Goal: Navigation & Orientation: Find specific page/section

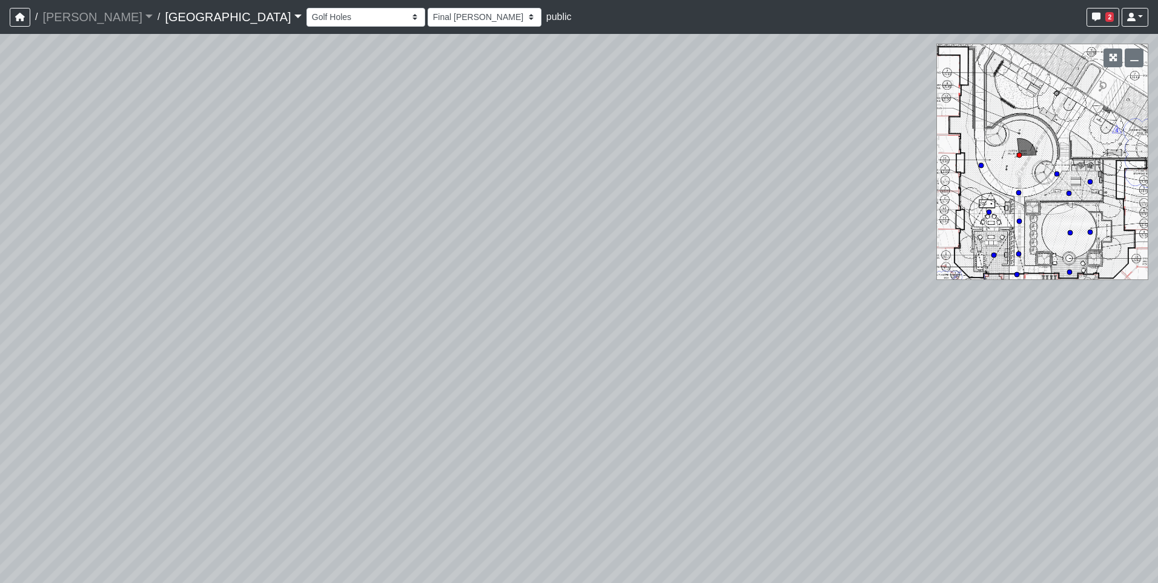
select select "unDwRJ1PByYVLkjSjYVHnb"
select select "h3ebyGk32eUmSzz99H473o"
drag, startPoint x: 707, startPoint y: 251, endPoint x: 214, endPoint y: 257, distance: 493.1
click at [214, 257] on div "Loading... Pool Courtyard Entry 1 Loading... Main Lounge 2 Loading... Pool Cour…" at bounding box center [579, 308] width 1158 height 549
drag, startPoint x: 777, startPoint y: 257, endPoint x: 302, endPoint y: 221, distance: 476.3
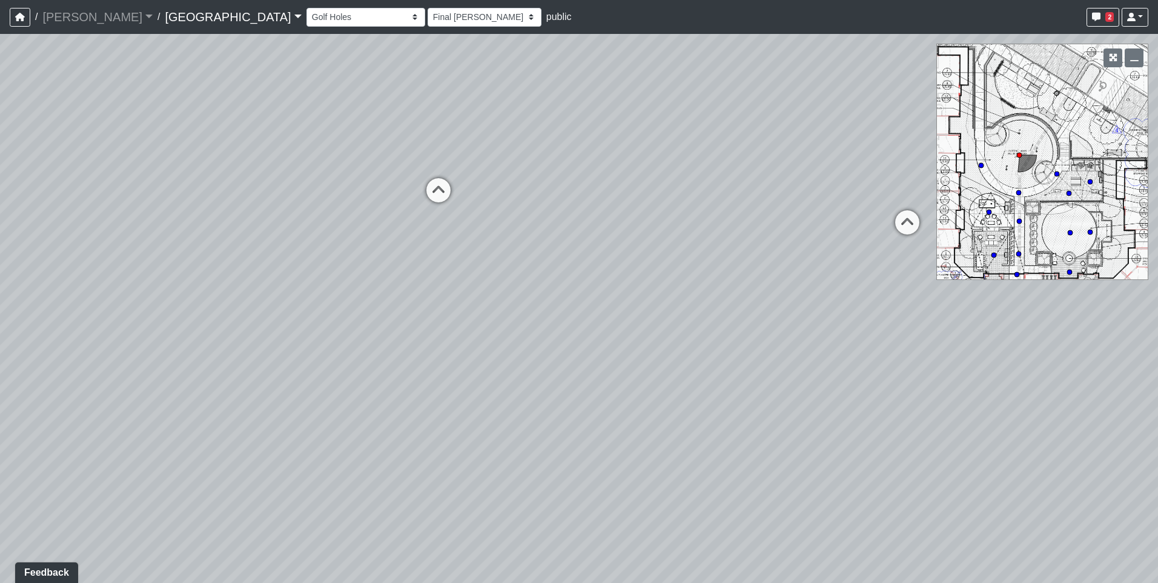
click at [302, 221] on div "Loading... Pool Courtyard Entry 1 Loading... Main Lounge 2 Loading... Pool Cour…" at bounding box center [579, 308] width 1158 height 549
click at [432, 190] on icon at bounding box center [438, 196] width 36 height 36
select select "hsXZtTYoWE68yZMGypXg5q"
select select "h3ebyGk32eUmSzz99H473o"
drag, startPoint x: 794, startPoint y: 397, endPoint x: 138, endPoint y: 231, distance: 676.7
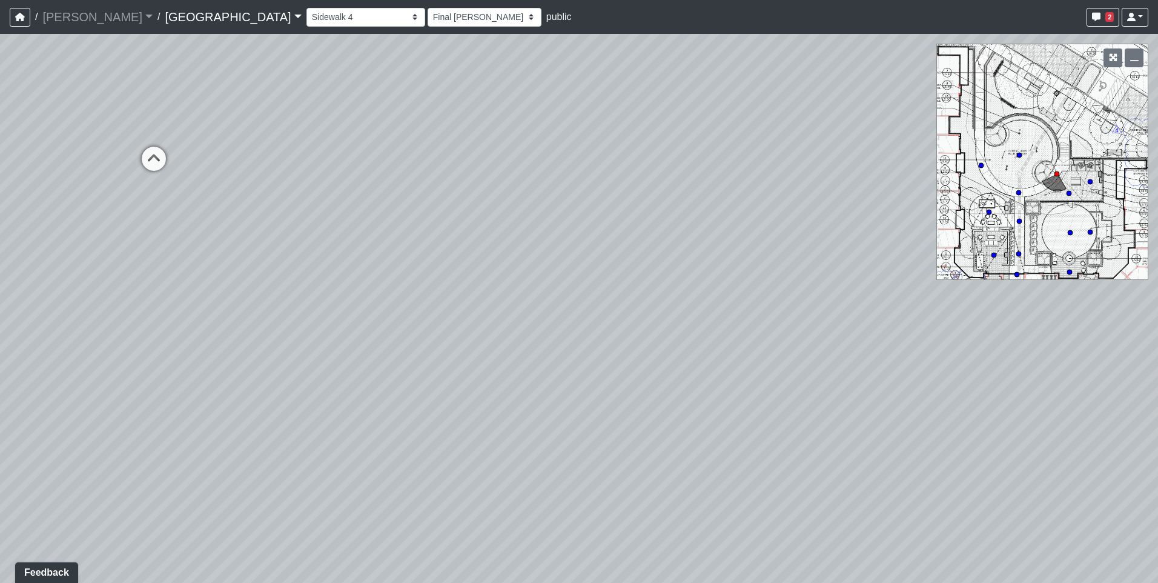
click at [138, 231] on div "Loading... Pool Courtyard Entry 1 Loading... Main Lounge 2 Loading... Pool Cour…" at bounding box center [579, 308] width 1158 height 549
drag, startPoint x: 337, startPoint y: 270, endPoint x: 160, endPoint y: 360, distance: 198.6
click at [160, 360] on div "Loading... Pool Courtyard Entry 1 Loading... Main Lounge 2 Loading... Pool Cour…" at bounding box center [579, 308] width 1158 height 549
click at [560, 196] on icon at bounding box center [565, 209] width 36 height 36
select select "h2Ljgq5k7pVKEairBLeMDA"
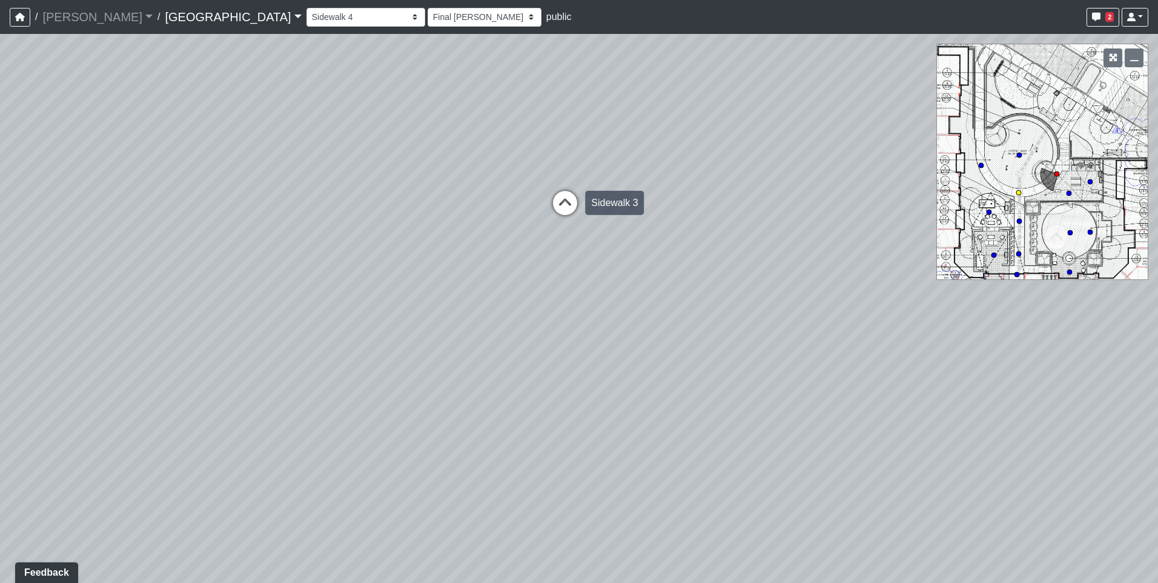
select select "h3ebyGk32eUmSzz99H473o"
drag, startPoint x: 322, startPoint y: 305, endPoint x: 701, endPoint y: 309, distance: 379.2
click at [701, 309] on div "Loading... Pool Courtyard Entry 1 Loading... Main Lounge 2 Loading... Pool Cour…" at bounding box center [579, 308] width 1158 height 549
click at [404, 206] on icon at bounding box center [406, 209] width 36 height 36
select select "aKnx4LbkW4vTTeN38Co3z9"
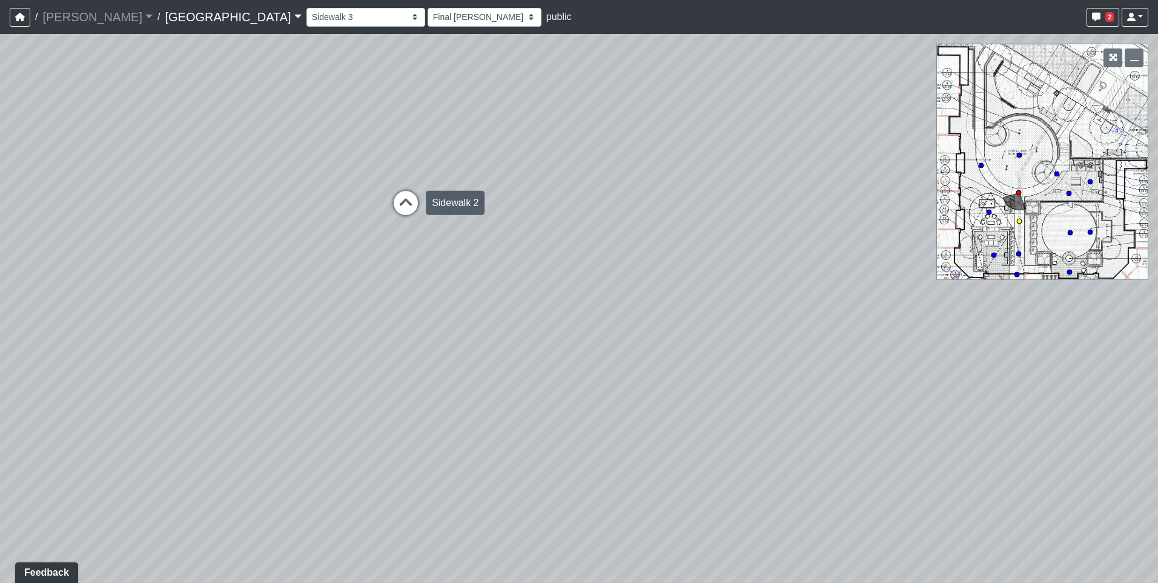
select select "h3ebyGk32eUmSzz99H473o"
click at [406, 213] on icon at bounding box center [417, 228] width 36 height 36
select select "2g74JqUAVunN4W4RDEJZSB"
select select "h3ebyGk32eUmSzz99H473o"
click at [438, 311] on icon at bounding box center [434, 317] width 36 height 36
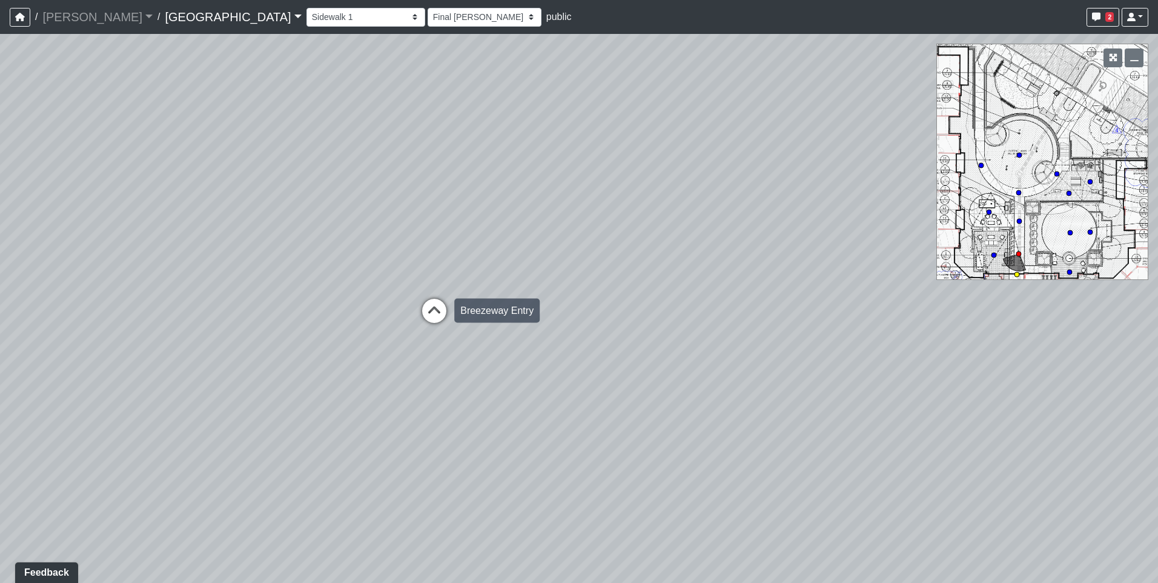
select select "bV6mw7sk2yau5djgeHJiat"
select select "h3ebyGk32eUmSzz99H473o"
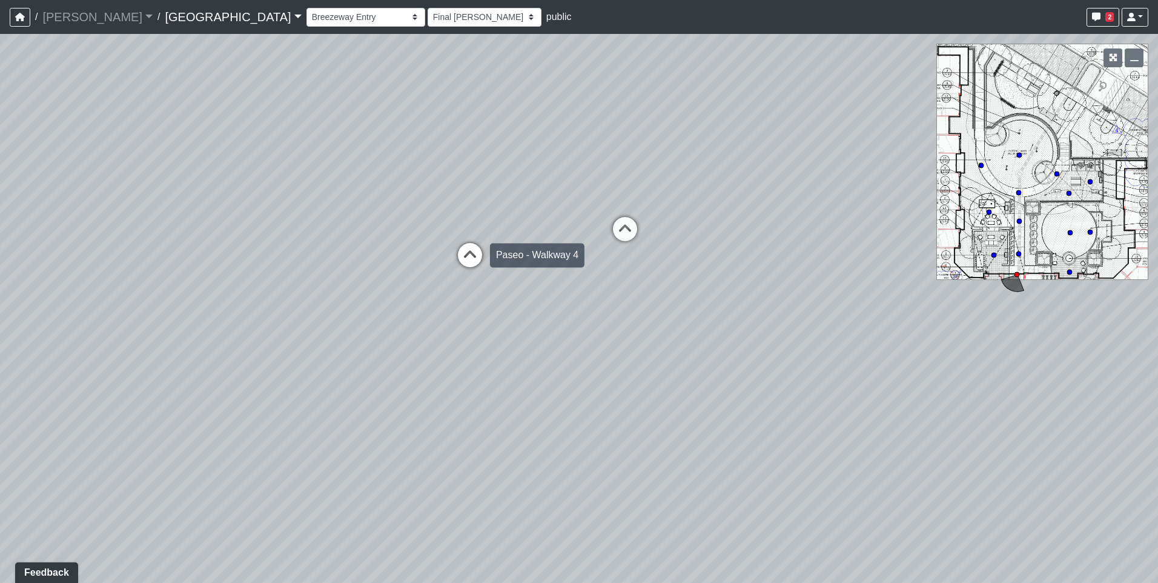
click at [463, 257] on icon at bounding box center [470, 261] width 36 height 36
select select "5twcqx3V9eezx34MYuTuHT"
select select "h3ebyGk32eUmSzz99H473o"
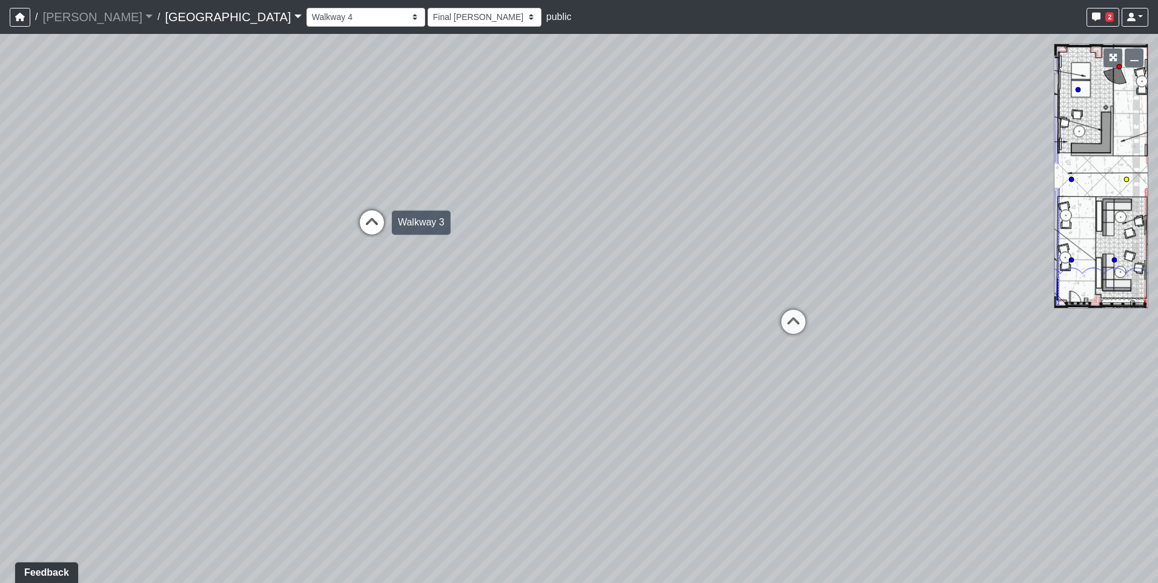
click at [365, 219] on icon at bounding box center [372, 228] width 36 height 36
select select "fouQaAmTNYQfM5euUrkyLi"
select select "h3ebyGk32eUmSzz99H473o"
click at [485, 103] on icon at bounding box center [487, 116] width 36 height 36
select select "wmN8i6qK71suYTzKAspxAn"
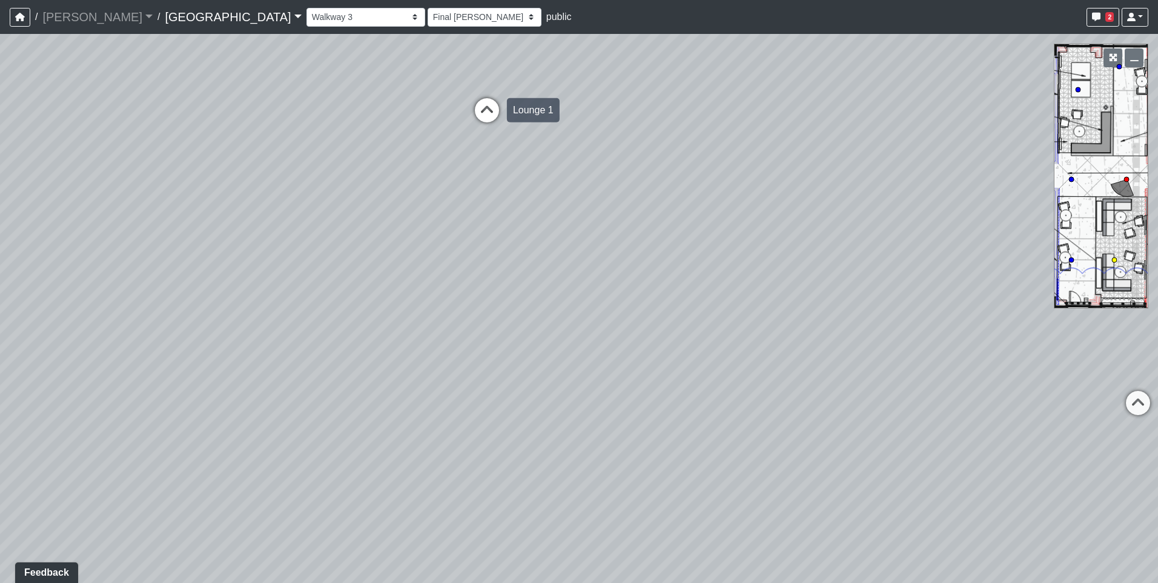
select select "h3ebyGk32eUmSzz99H473o"
drag, startPoint x: 629, startPoint y: 179, endPoint x: 868, endPoint y: 369, distance: 305.2
click at [868, 369] on div "Loading... Pool Courtyard Entry 1 Loading... Main Lounge 2 Loading... Pool Cour…" at bounding box center [579, 308] width 1158 height 549
drag, startPoint x: 546, startPoint y: 263, endPoint x: 755, endPoint y: 307, distance: 213.5
click at [755, 307] on div "Loading... Pool Courtyard Entry 1 Loading... Main Lounge 2 Loading... Pool Cour…" at bounding box center [579, 308] width 1158 height 549
